Goal: Task Accomplishment & Management: Complete application form

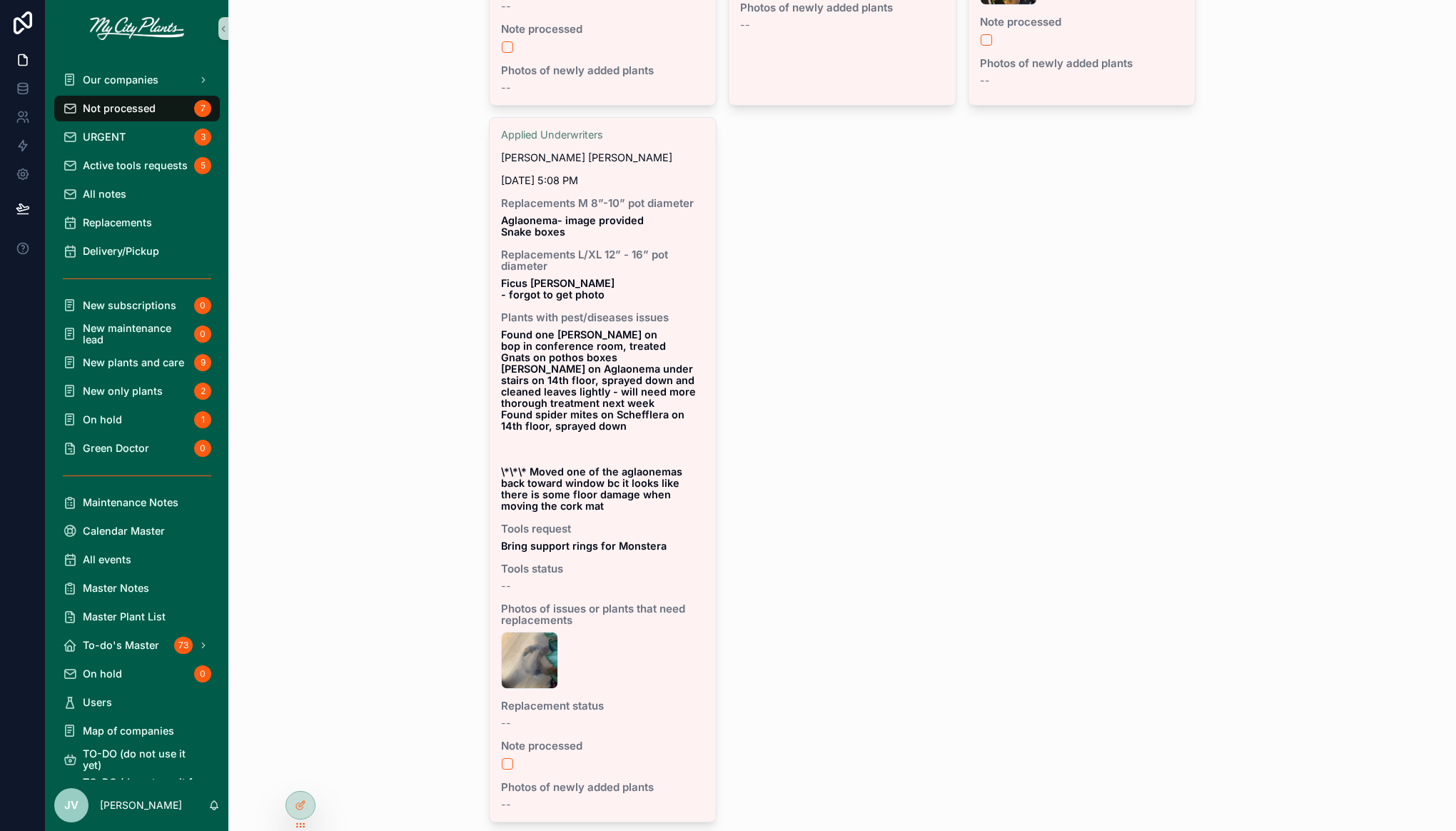
scroll to position [996, 0]
click at [132, 83] on span "Our companies" at bounding box center [120, 80] width 76 height 11
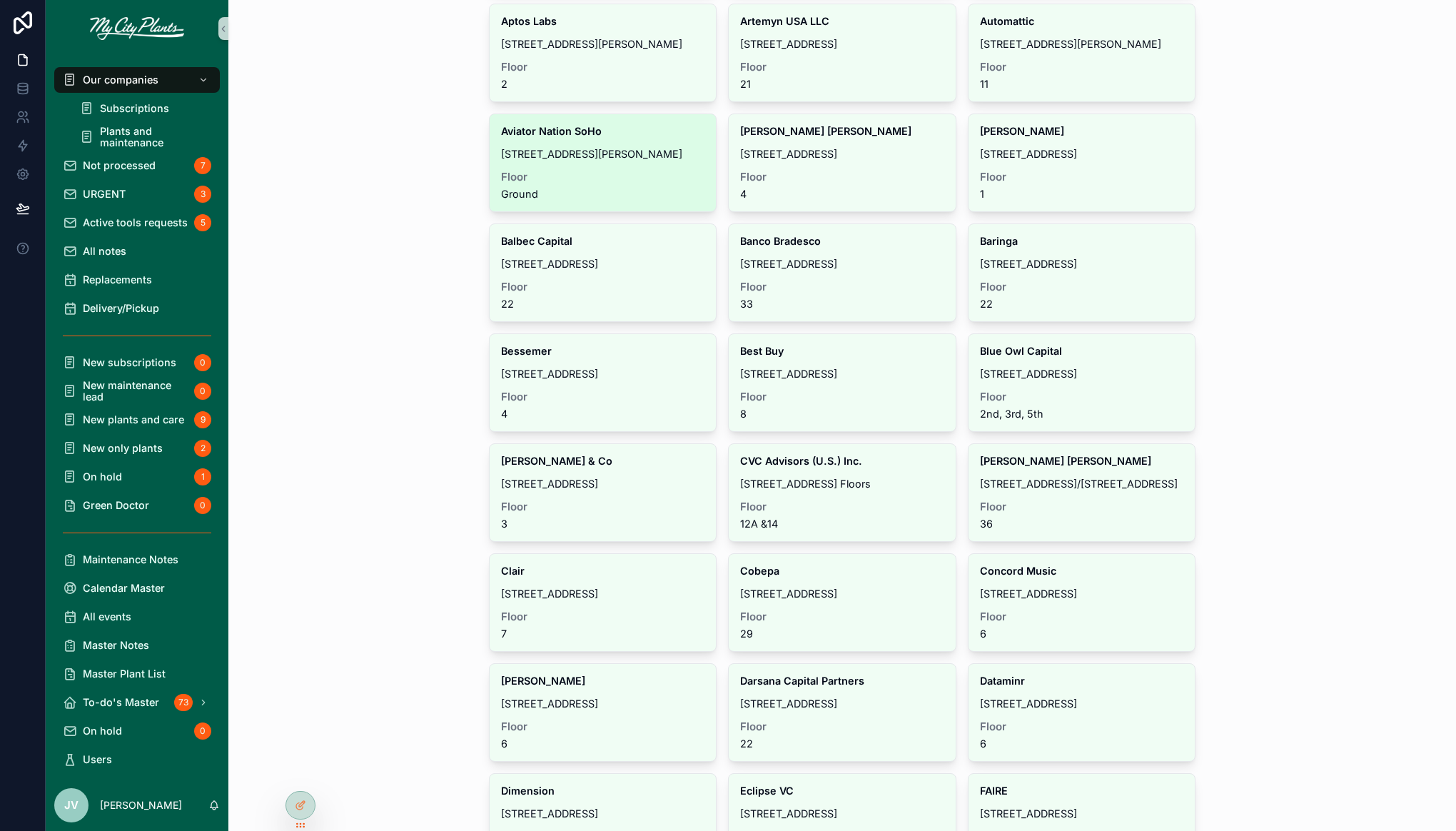
scroll to position [229, 0]
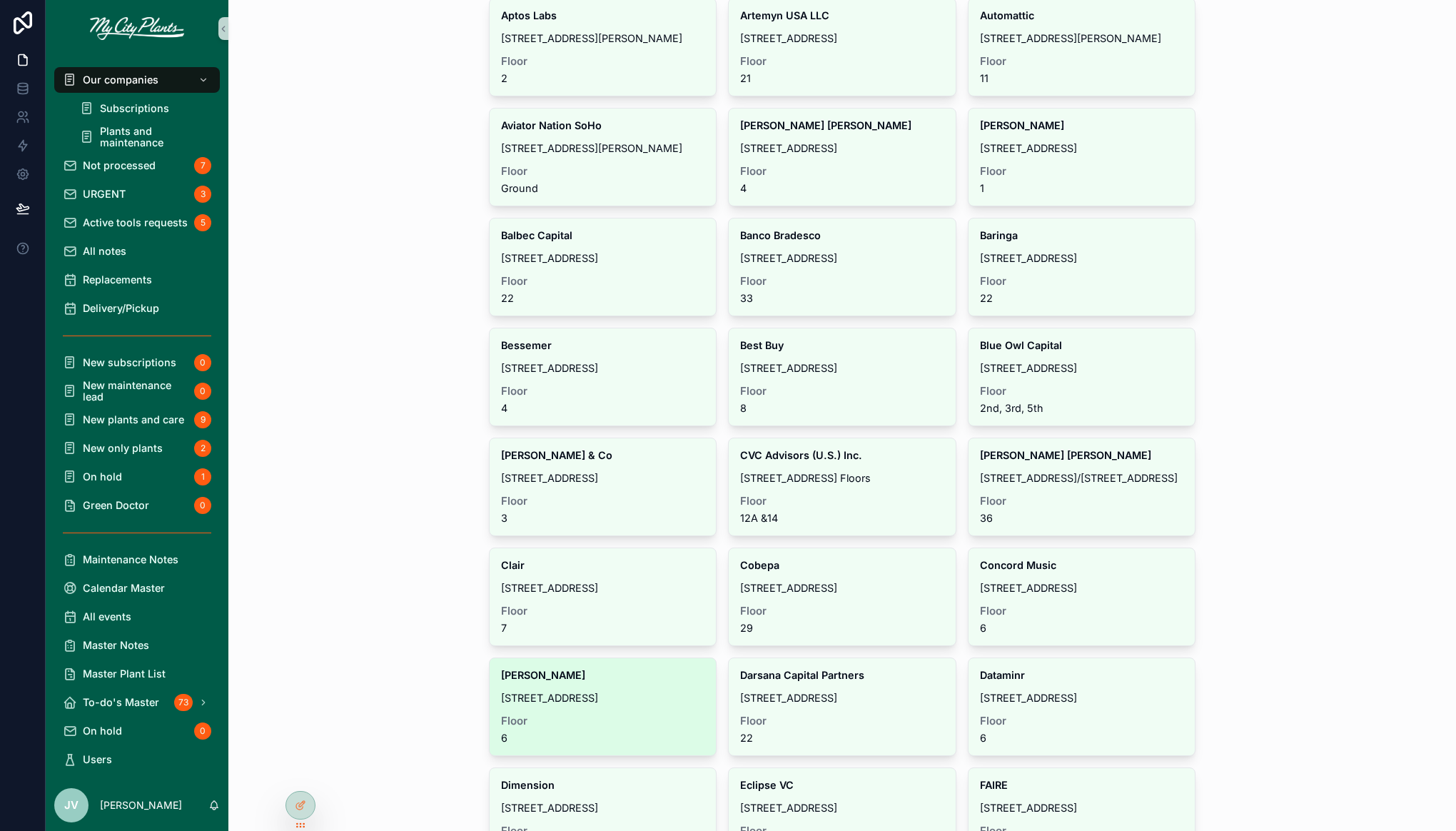
click at [632, 680] on div "[PERSON_NAME] [STREET_ADDRESS]" at bounding box center [603, 707] width 227 height 97
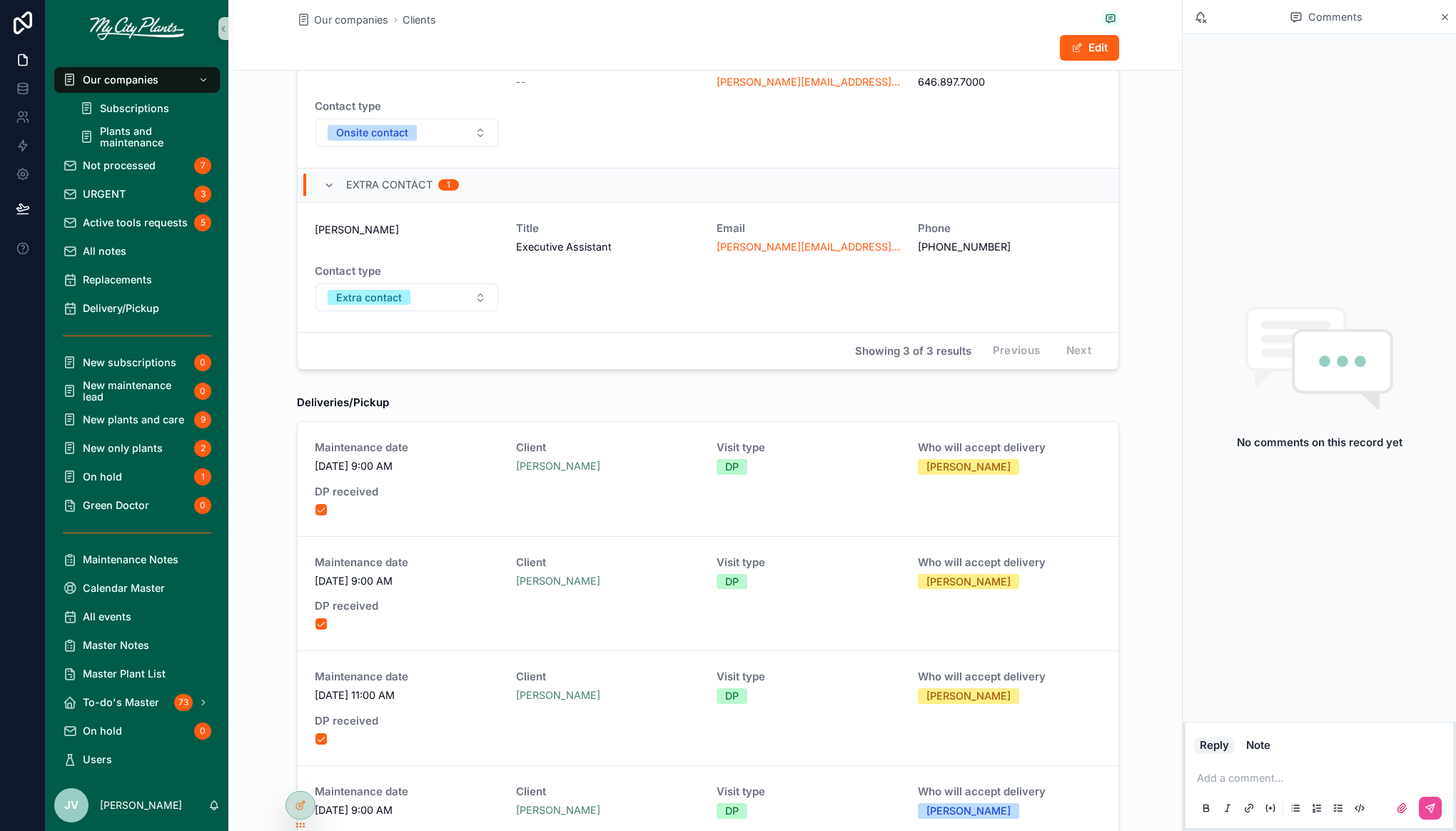
scroll to position [367, 0]
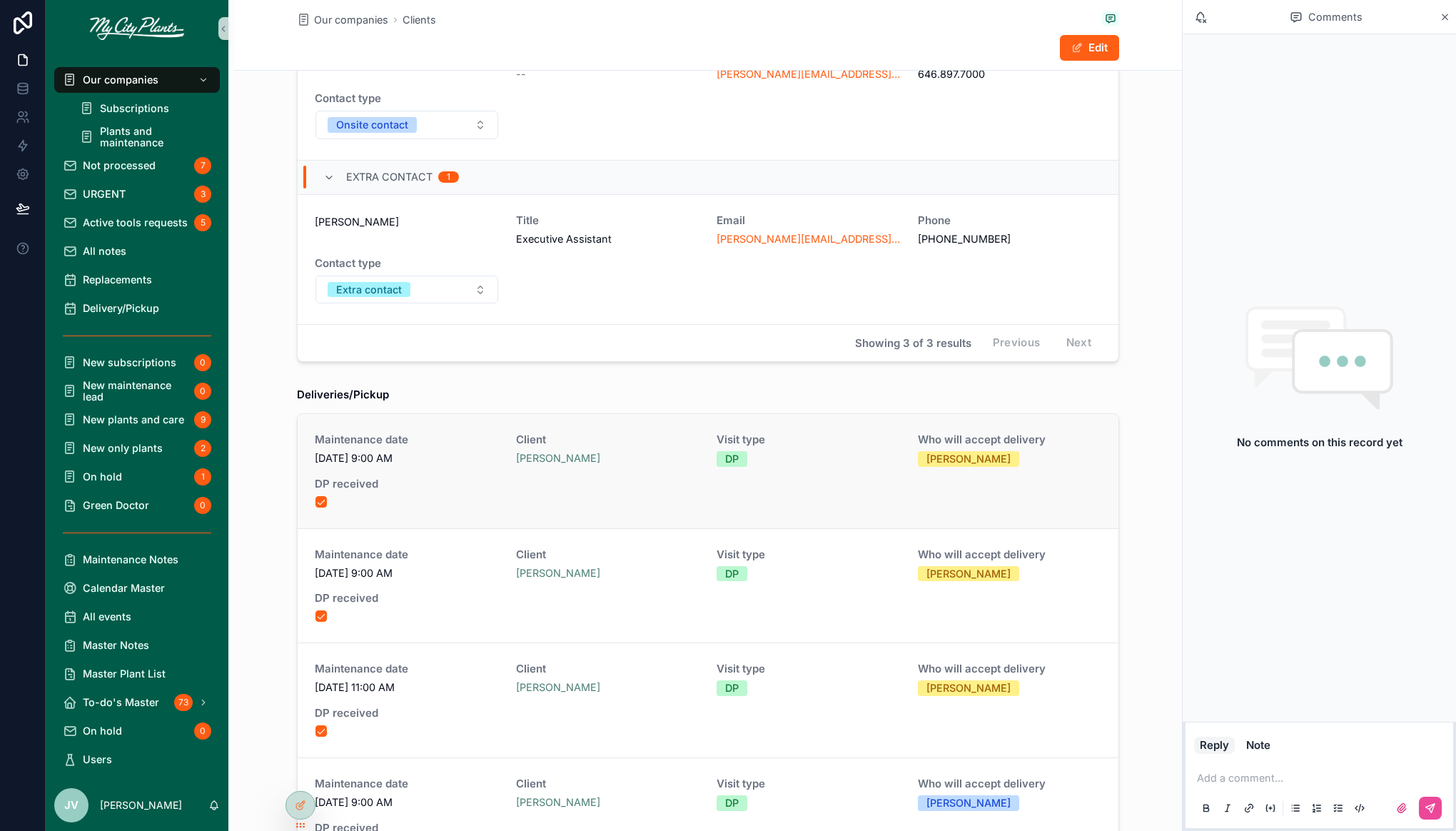
click at [628, 495] on div "Maintenance date [DATE] 9:00 AM Client [PERSON_NAME] Visit type DP Who will acc…" at bounding box center [707, 471] width 786 height 74
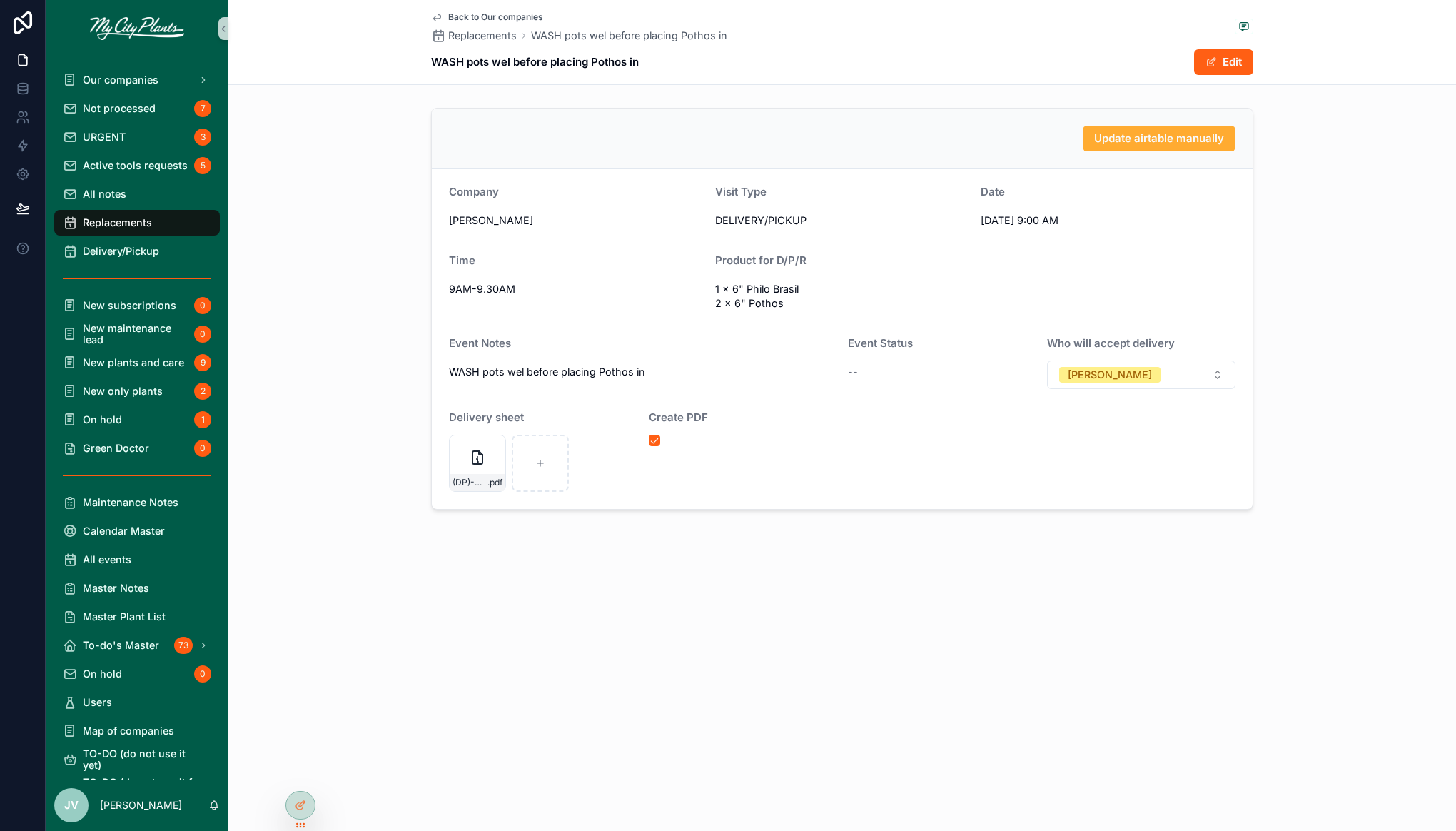
click at [481, 19] on span "Back to Our companies" at bounding box center [495, 17] width 95 height 11
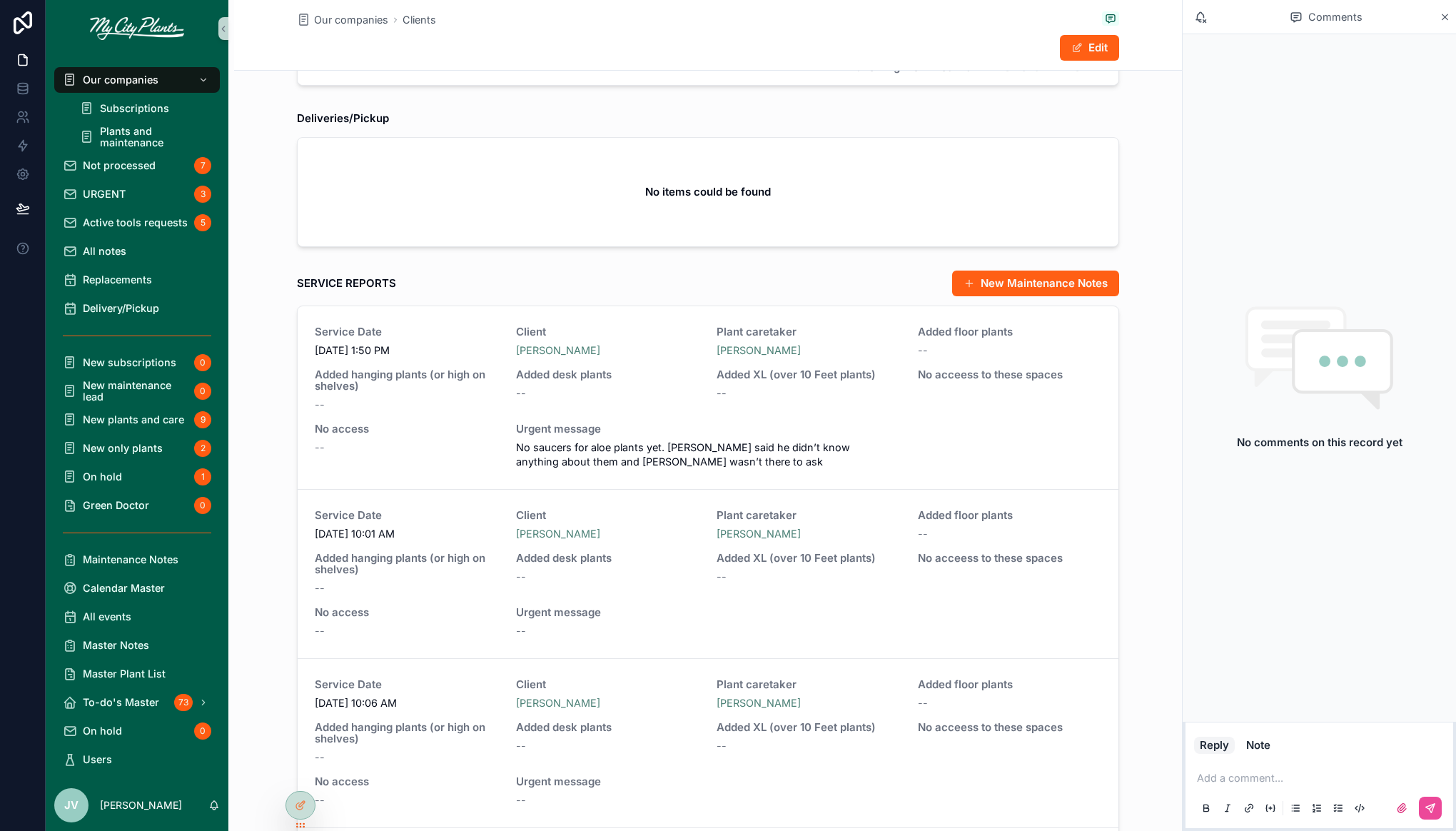
scroll to position [1194, 0]
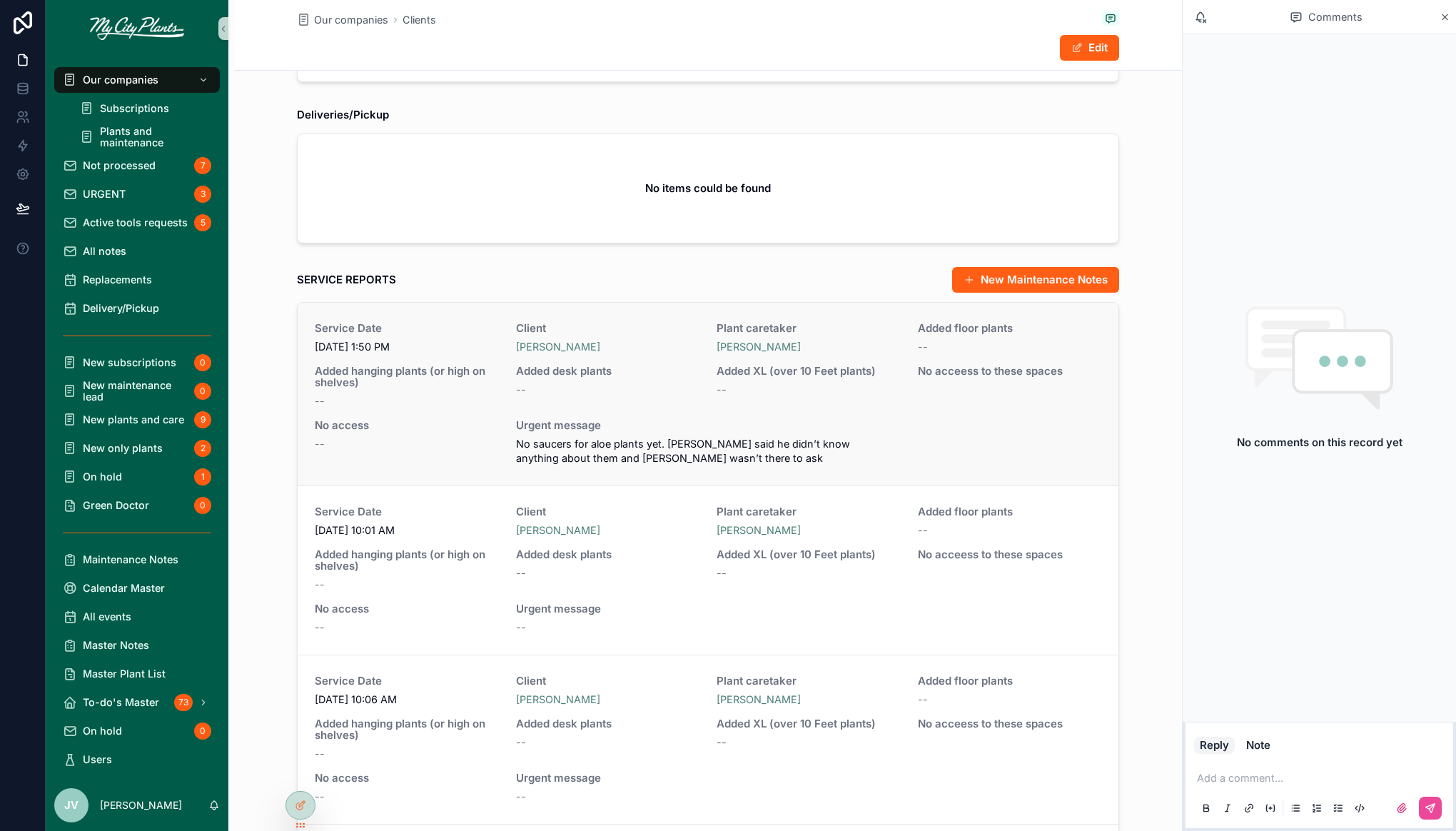
click at [443, 381] on span "Added hanging plants (or high on shelves)" at bounding box center [406, 377] width 184 height 23
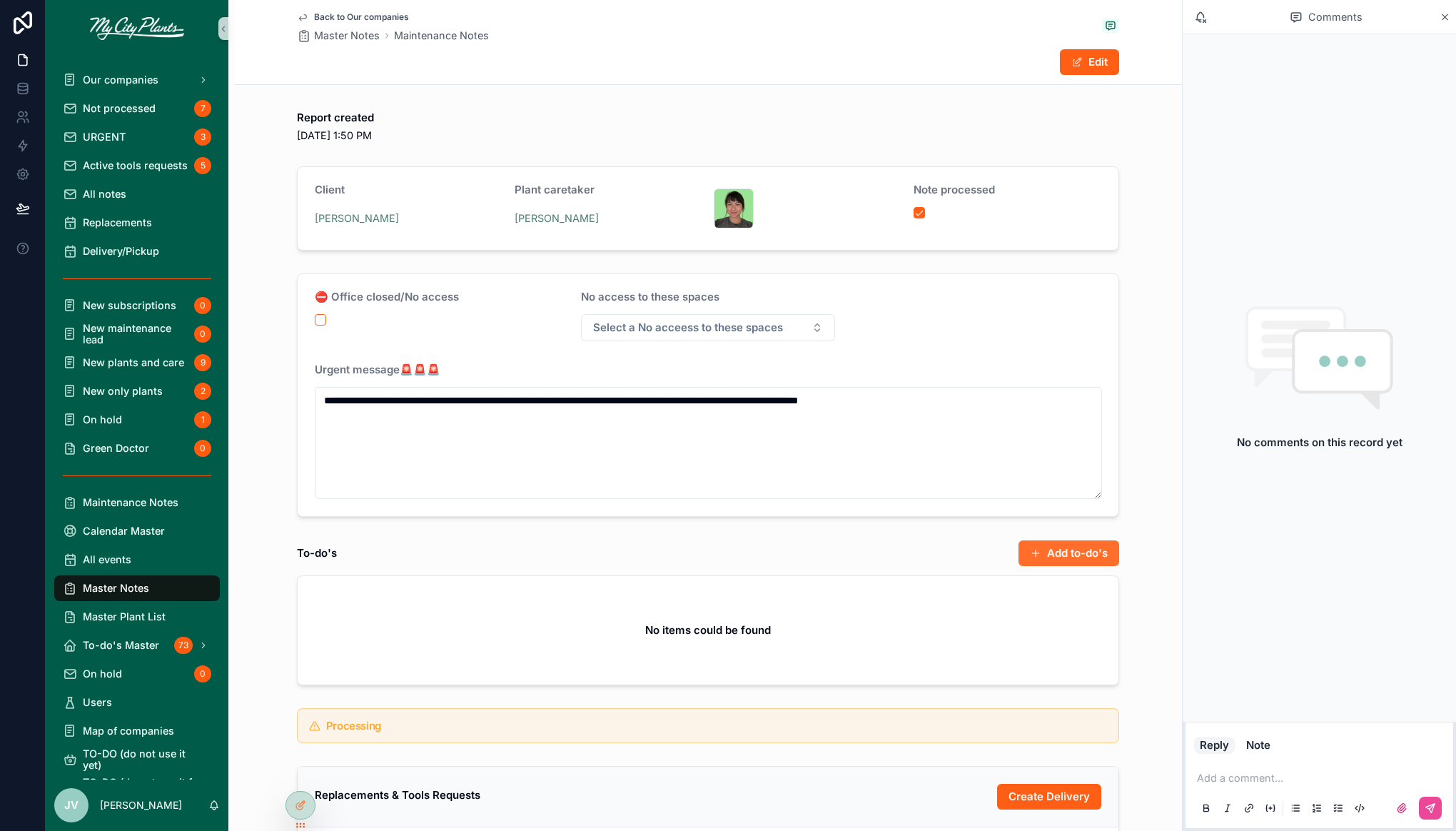
click at [1045, 547] on button "Add to-do's" at bounding box center [1069, 553] width 100 height 25
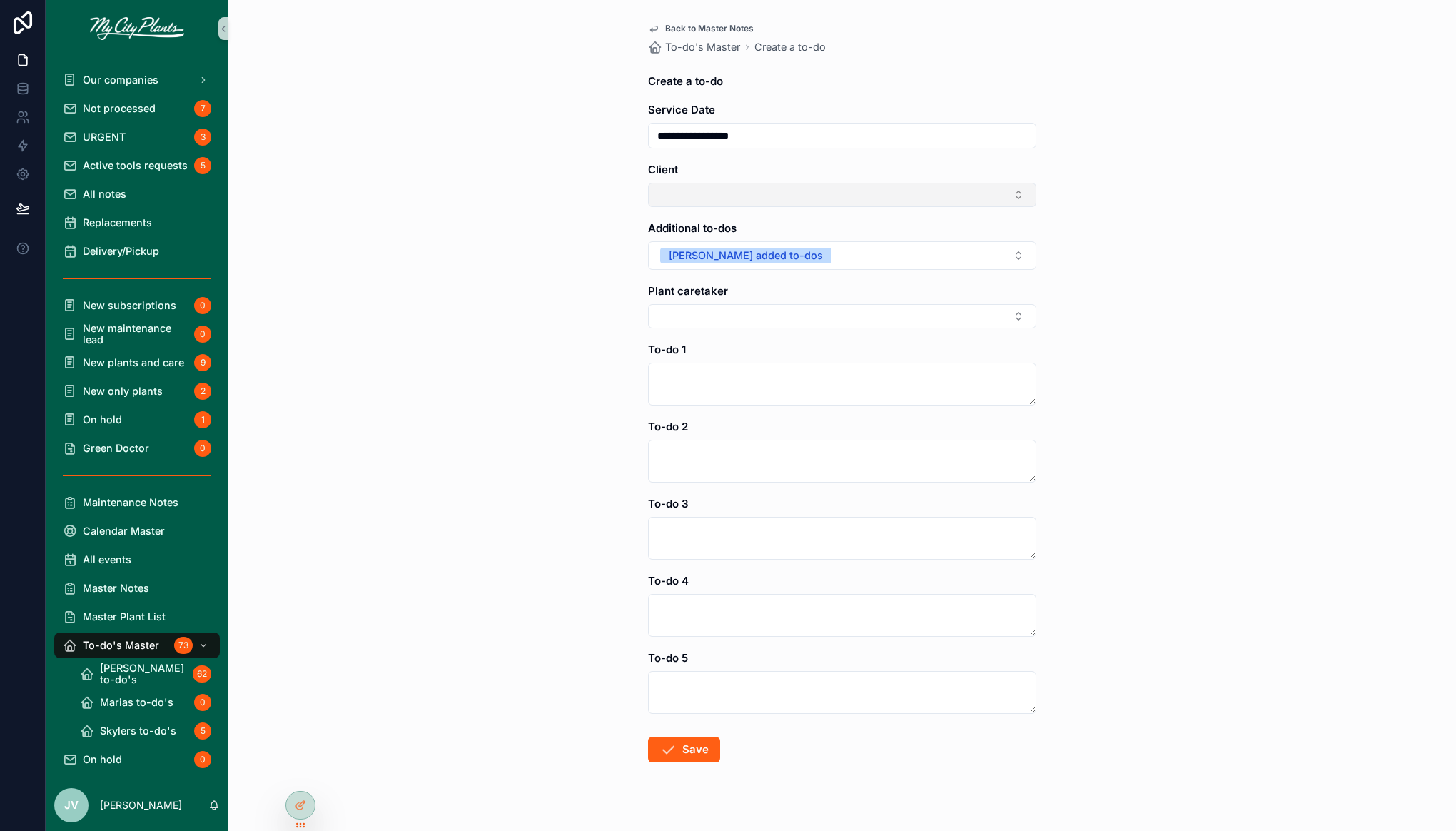
click at [1017, 203] on button "Select Button" at bounding box center [842, 194] width 388 height 24
type input "**"
click at [812, 289] on div "[PERSON_NAME]" at bounding box center [842, 296] width 381 height 23
click at [1018, 323] on button "Select Button" at bounding box center [842, 319] width 388 height 24
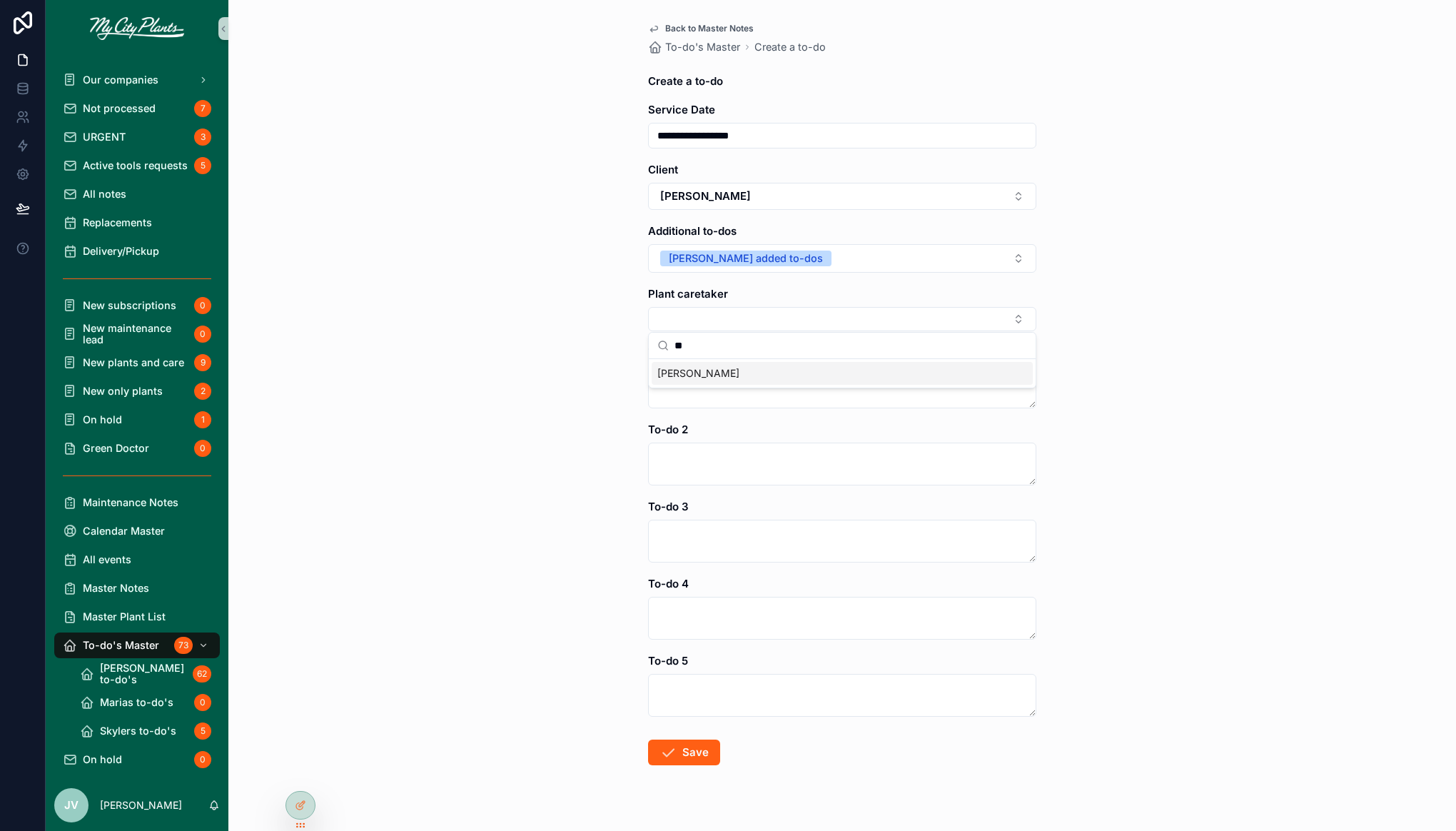
type input "**"
click at [729, 373] on div "[PERSON_NAME]" at bounding box center [842, 373] width 381 height 23
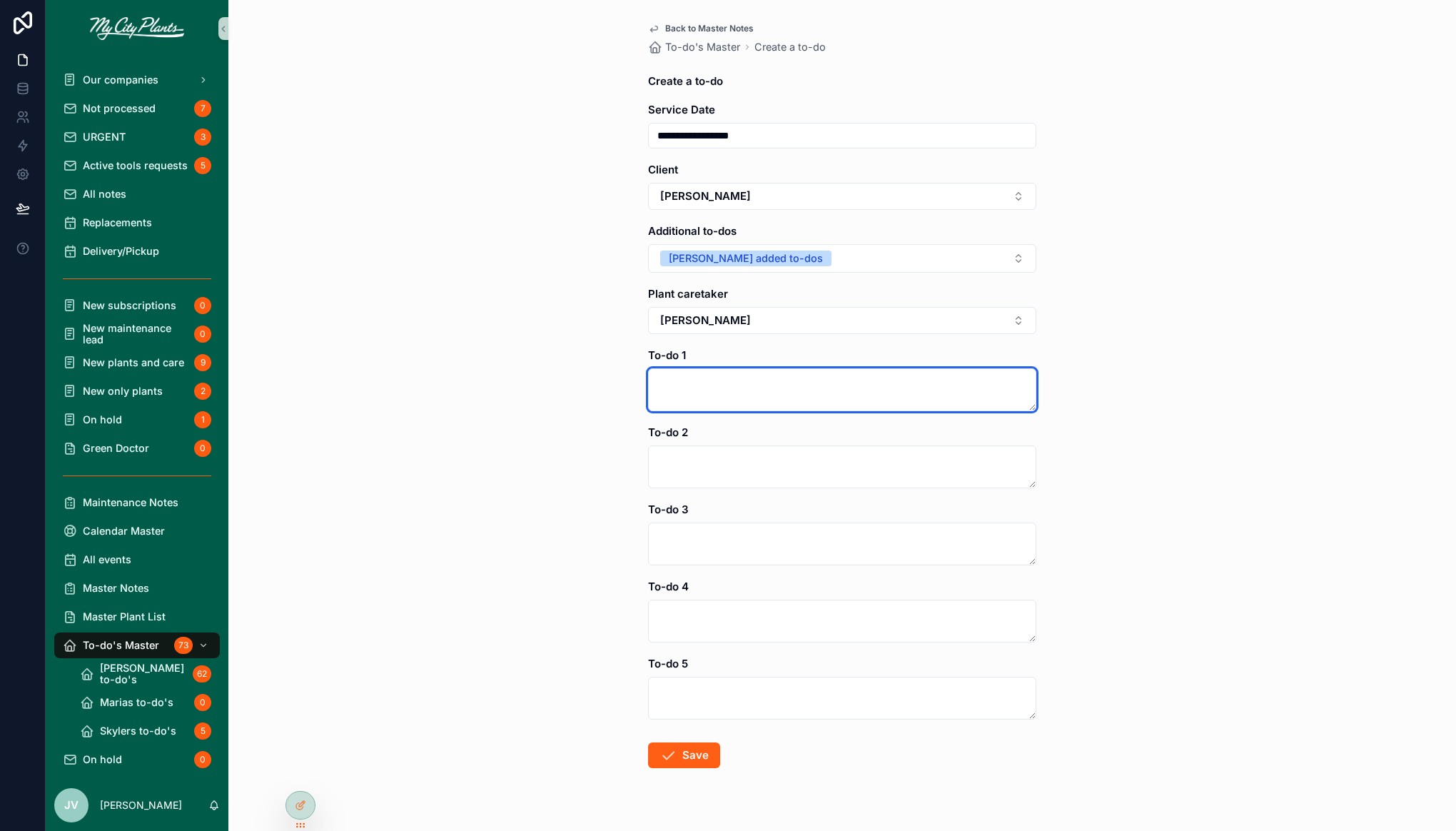
click at [715, 378] on textarea "scrollable content" at bounding box center [842, 390] width 388 height 43
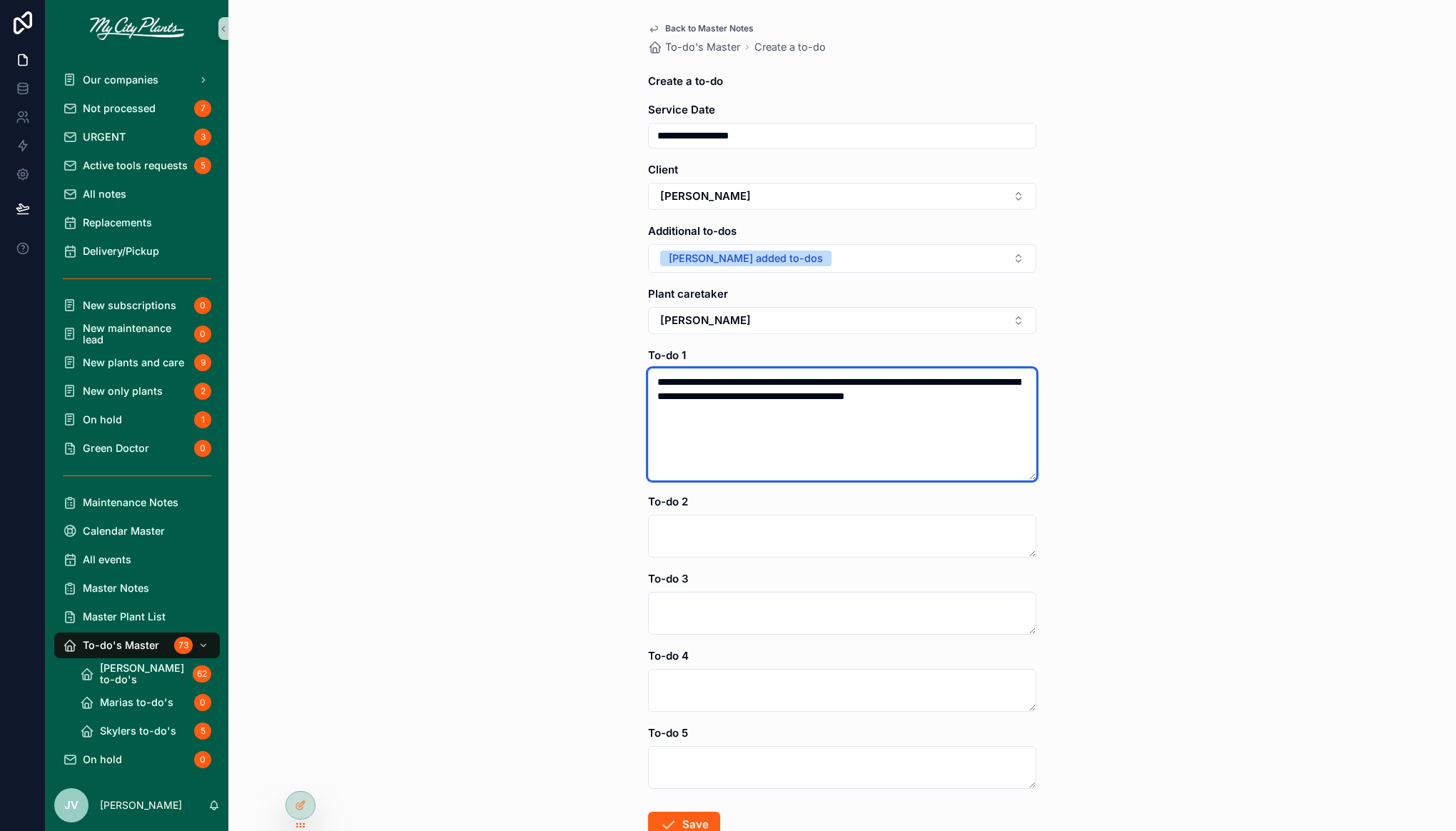
scroll to position [96, 0]
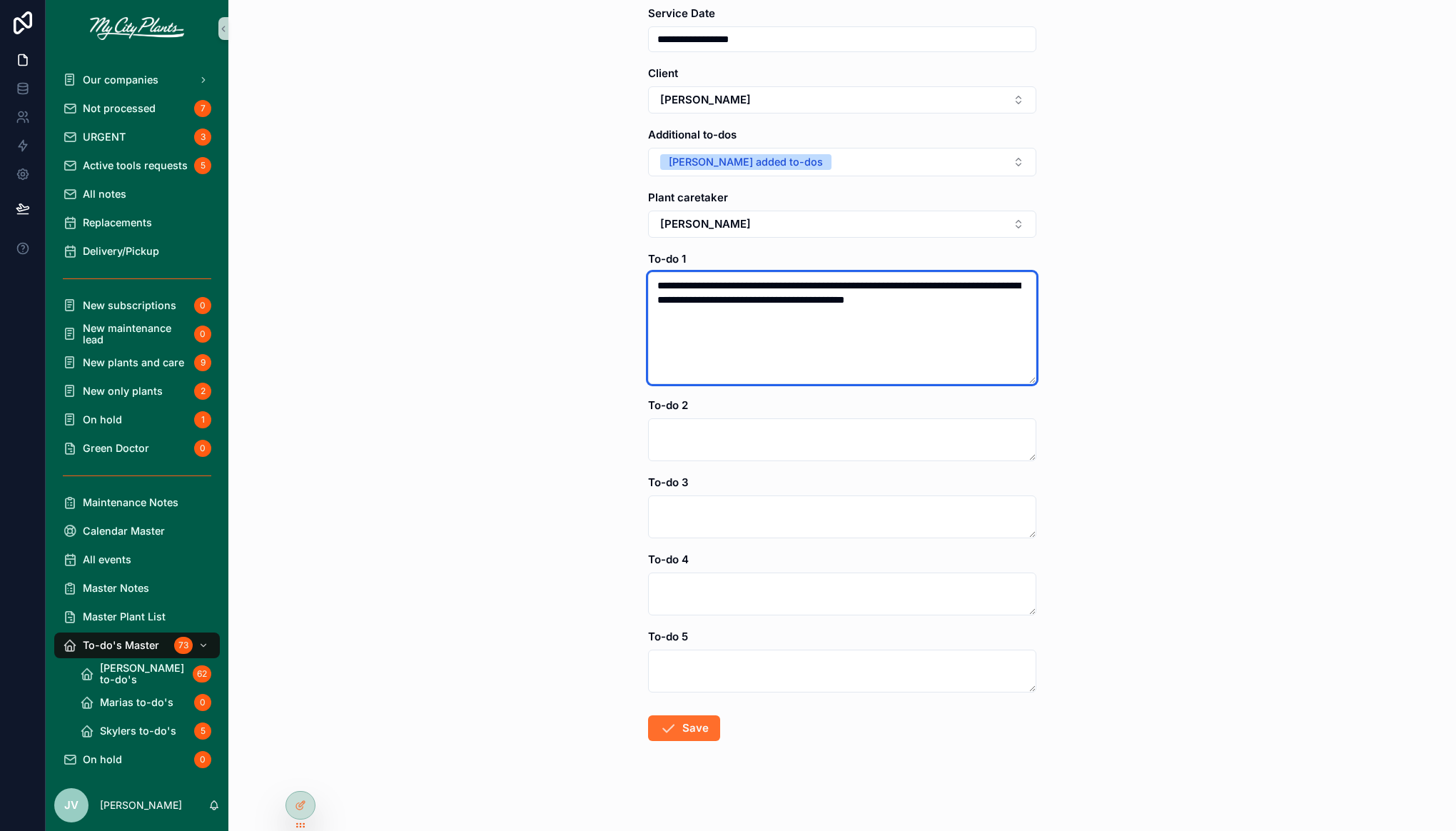
type textarea "**********"
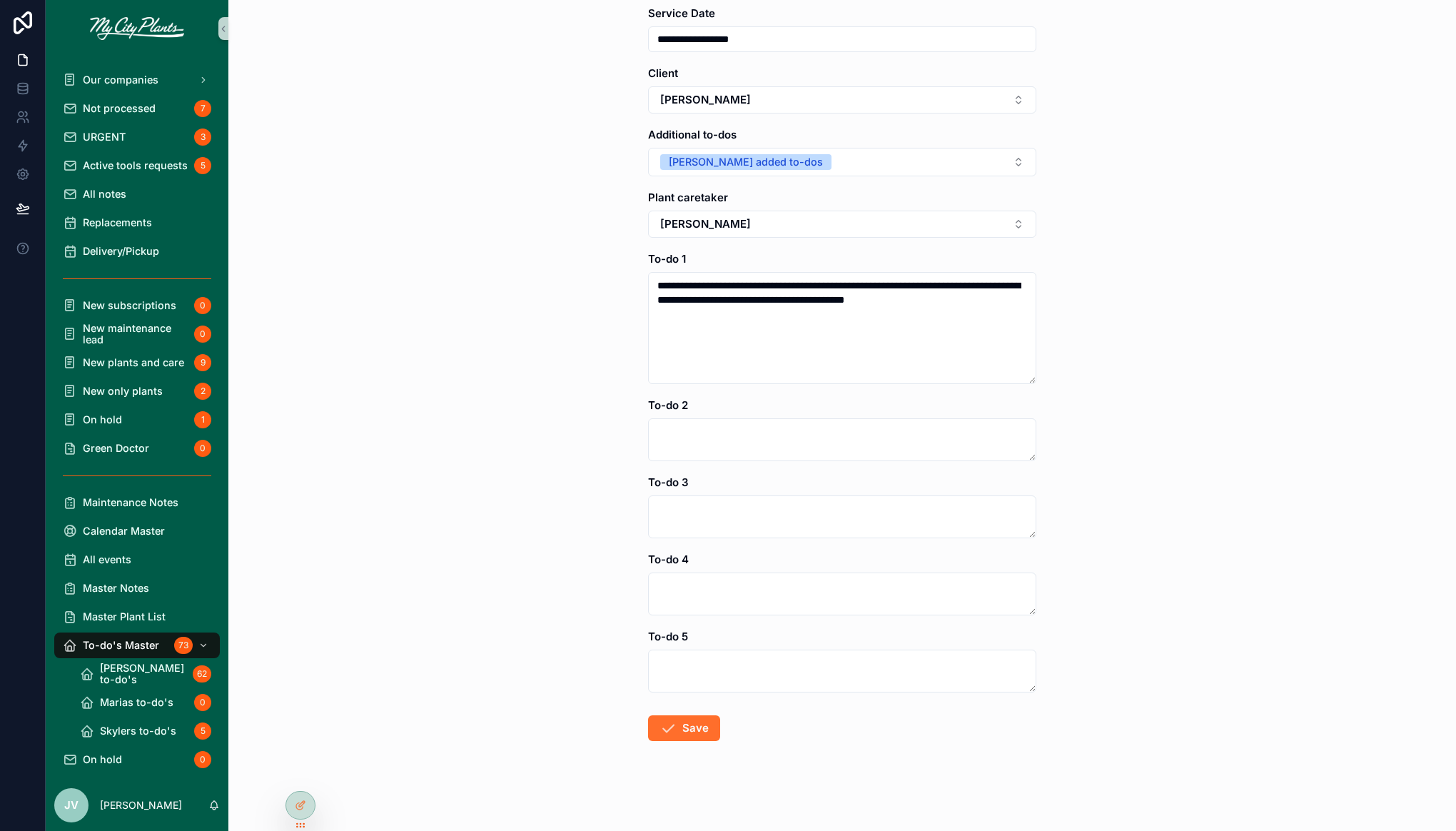
click at [675, 728] on icon "scrollable content" at bounding box center [668, 728] width 18 height 18
type input "**********"
